Goal: Task Accomplishment & Management: Manage account settings

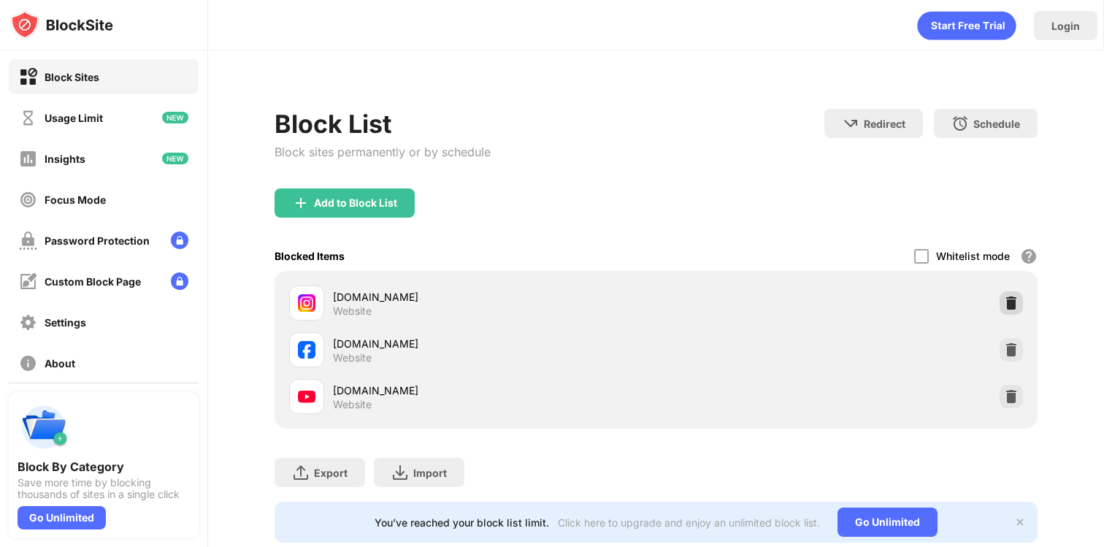
click at [1010, 298] on img at bounding box center [1011, 303] width 15 height 15
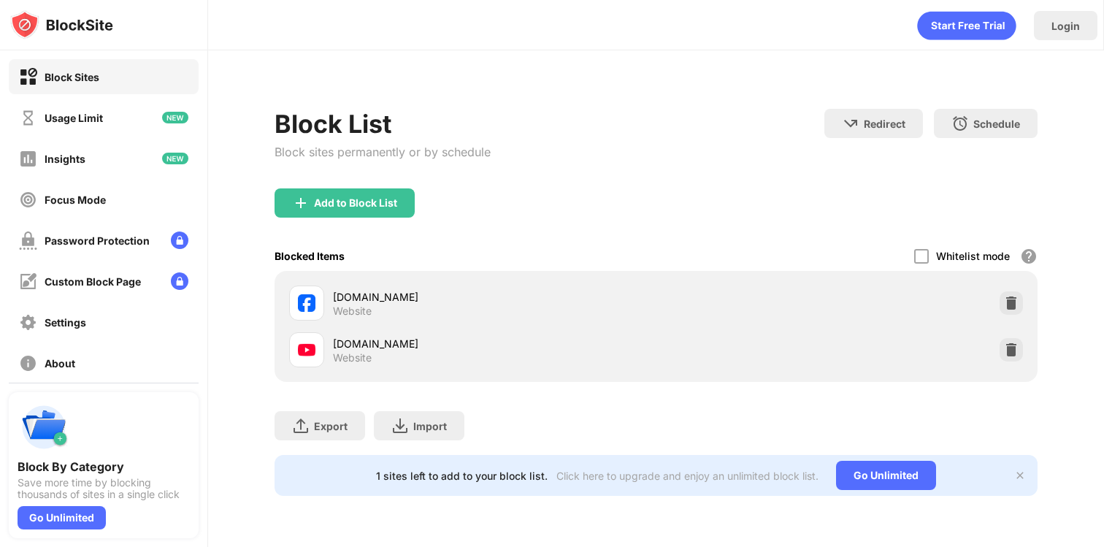
click at [1010, 298] on img at bounding box center [1011, 303] width 15 height 15
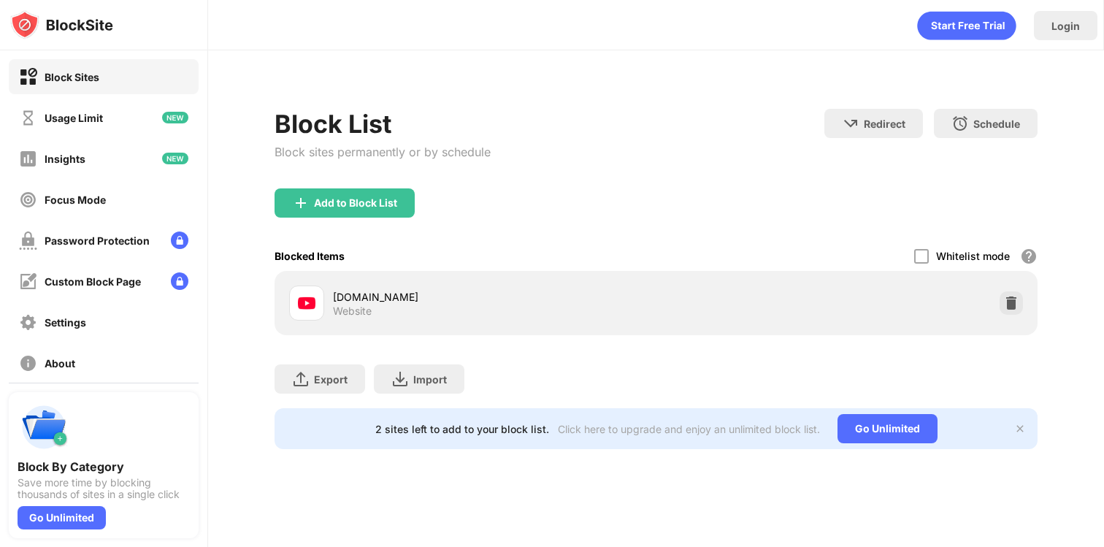
click at [1010, 298] on img at bounding box center [1011, 303] width 15 height 15
